Goal: Transaction & Acquisition: Obtain resource

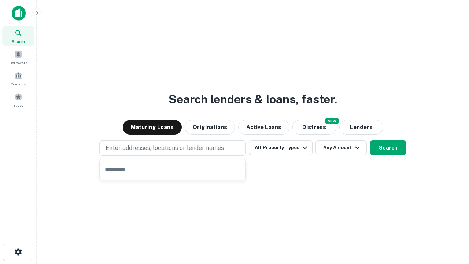
type input "**********"
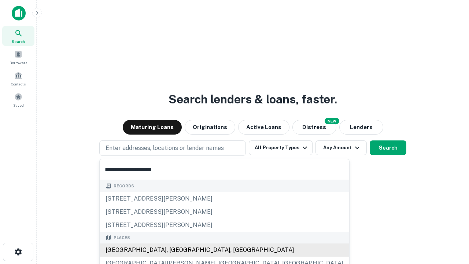
click at [175, 250] on div "Santa Monica, CA, USA" at bounding box center [225, 250] width 250 height 13
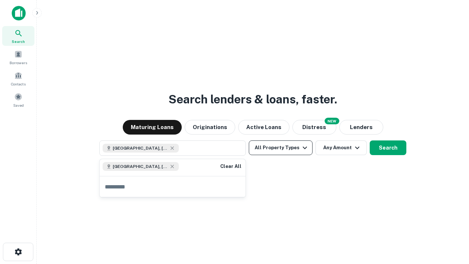
click at [281, 148] on button "All Property Types" at bounding box center [281, 147] width 64 height 15
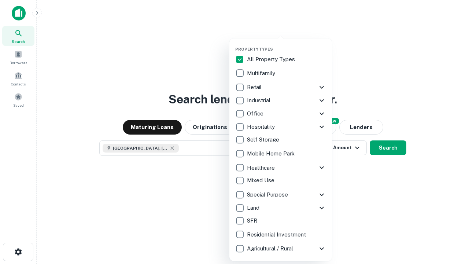
click at [287, 44] on button "button" at bounding box center [286, 44] width 103 height 0
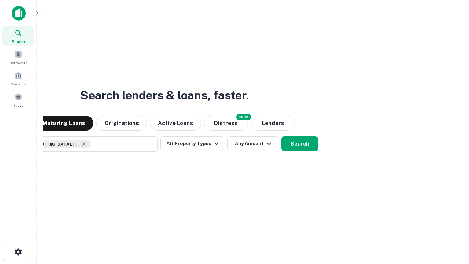
scroll to position [12, 0]
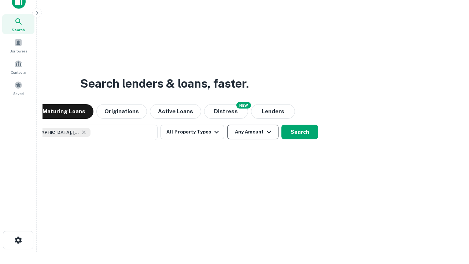
click at [227, 125] on button "Any Amount" at bounding box center [252, 132] width 51 height 15
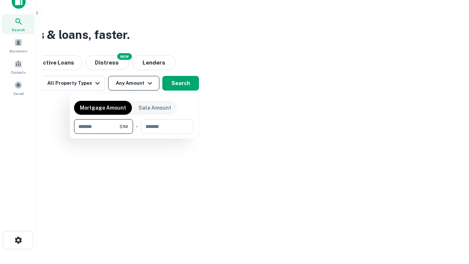
type input "*******"
click at [134, 134] on button "button" at bounding box center [134, 134] width 120 height 0
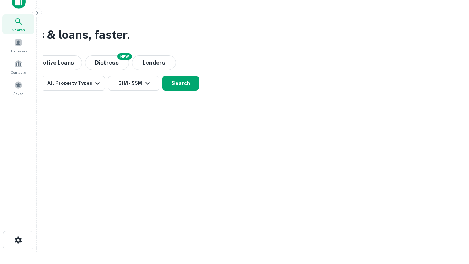
scroll to position [12, 0]
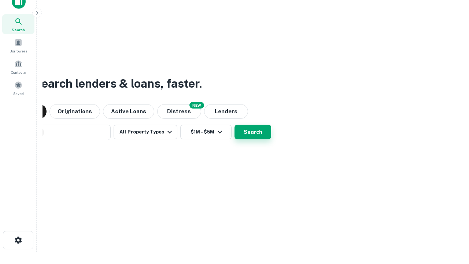
click at [235, 125] on button "Search" at bounding box center [253, 132] width 37 height 15
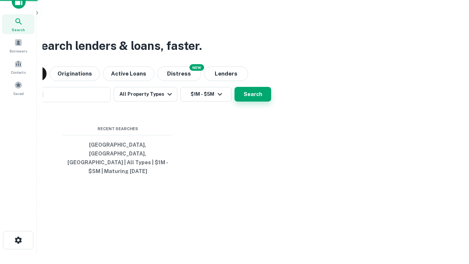
scroll to position [24, 208]
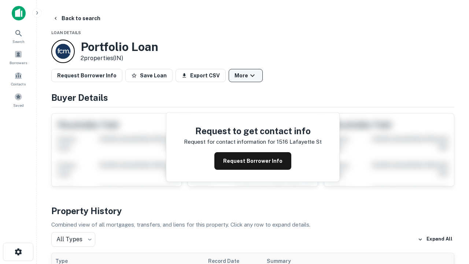
click at [246, 76] on button "More" at bounding box center [246, 75] width 34 height 13
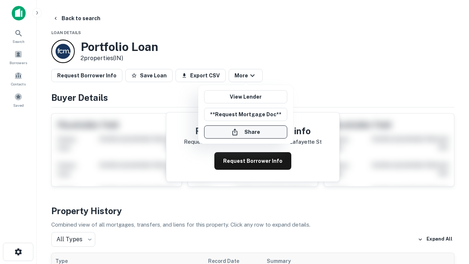
click at [246, 132] on button "Share" at bounding box center [245, 131] width 83 height 13
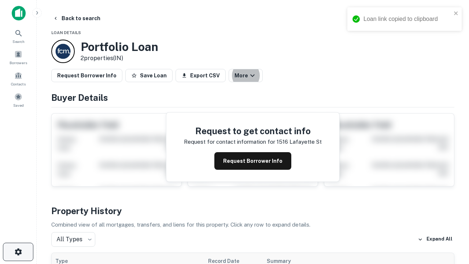
click at [18, 252] on icon "button" at bounding box center [18, 252] width 9 height 9
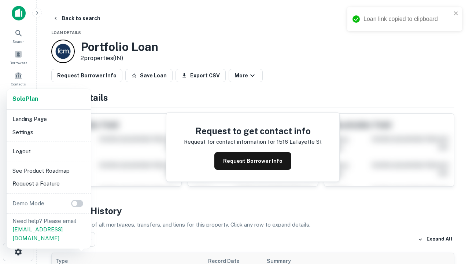
click at [48, 151] on li "Logout" at bounding box center [49, 151] width 78 height 13
